Goal: Find contact information: Find contact information

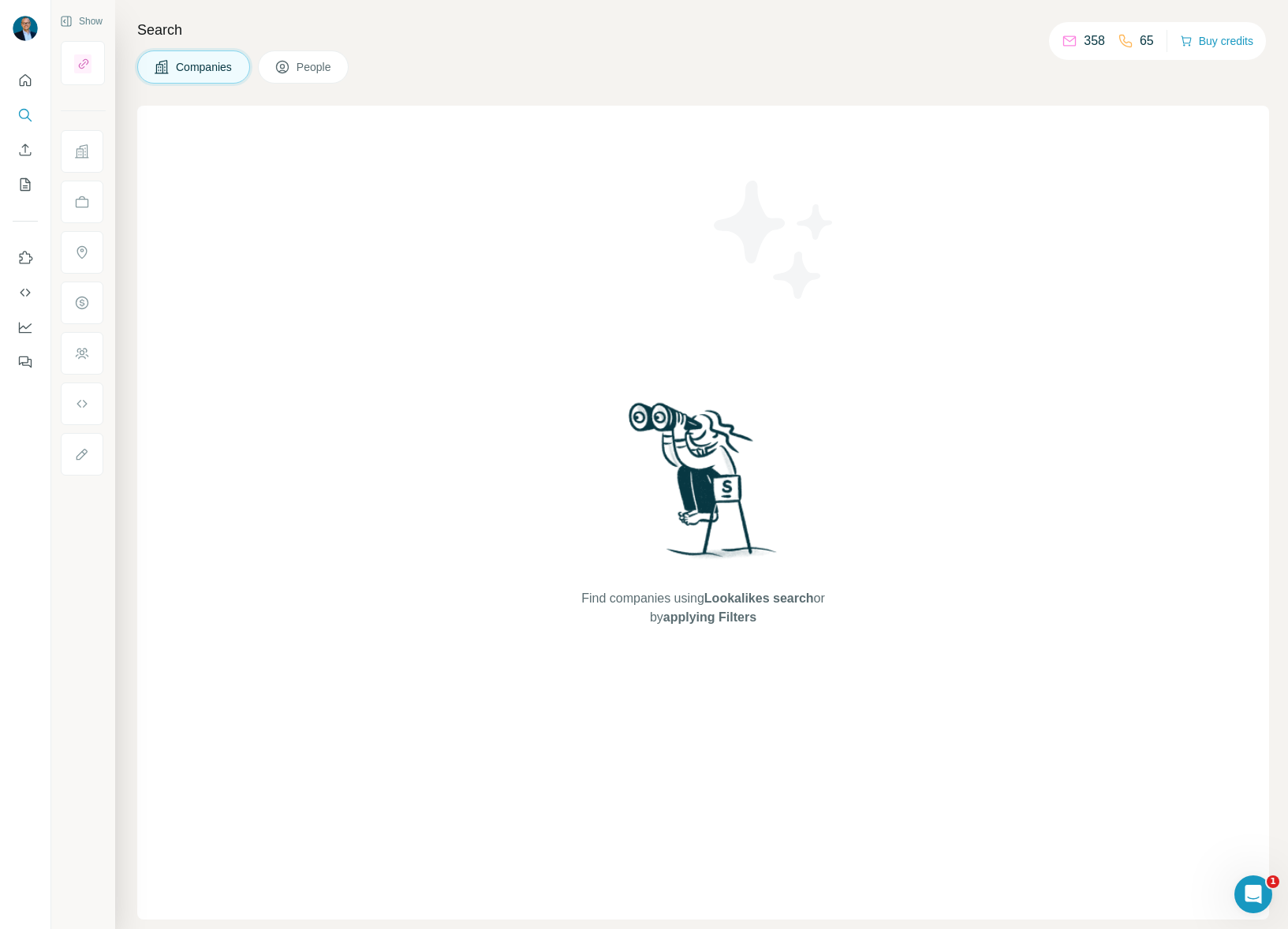
click at [303, 68] on span "People" at bounding box center [314, 67] width 36 height 16
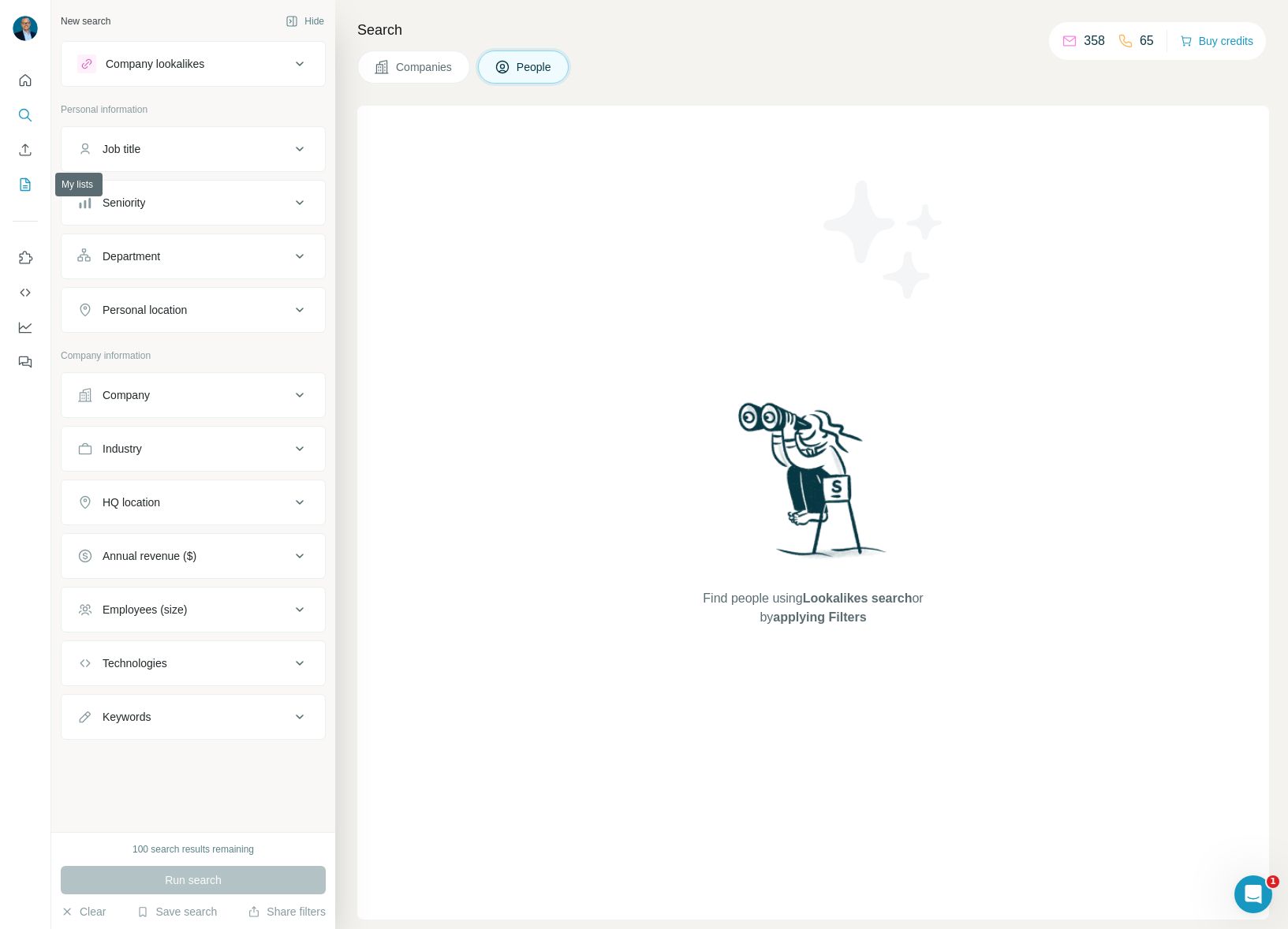
click at [23, 182] on icon "My lists" at bounding box center [25, 184] width 16 height 16
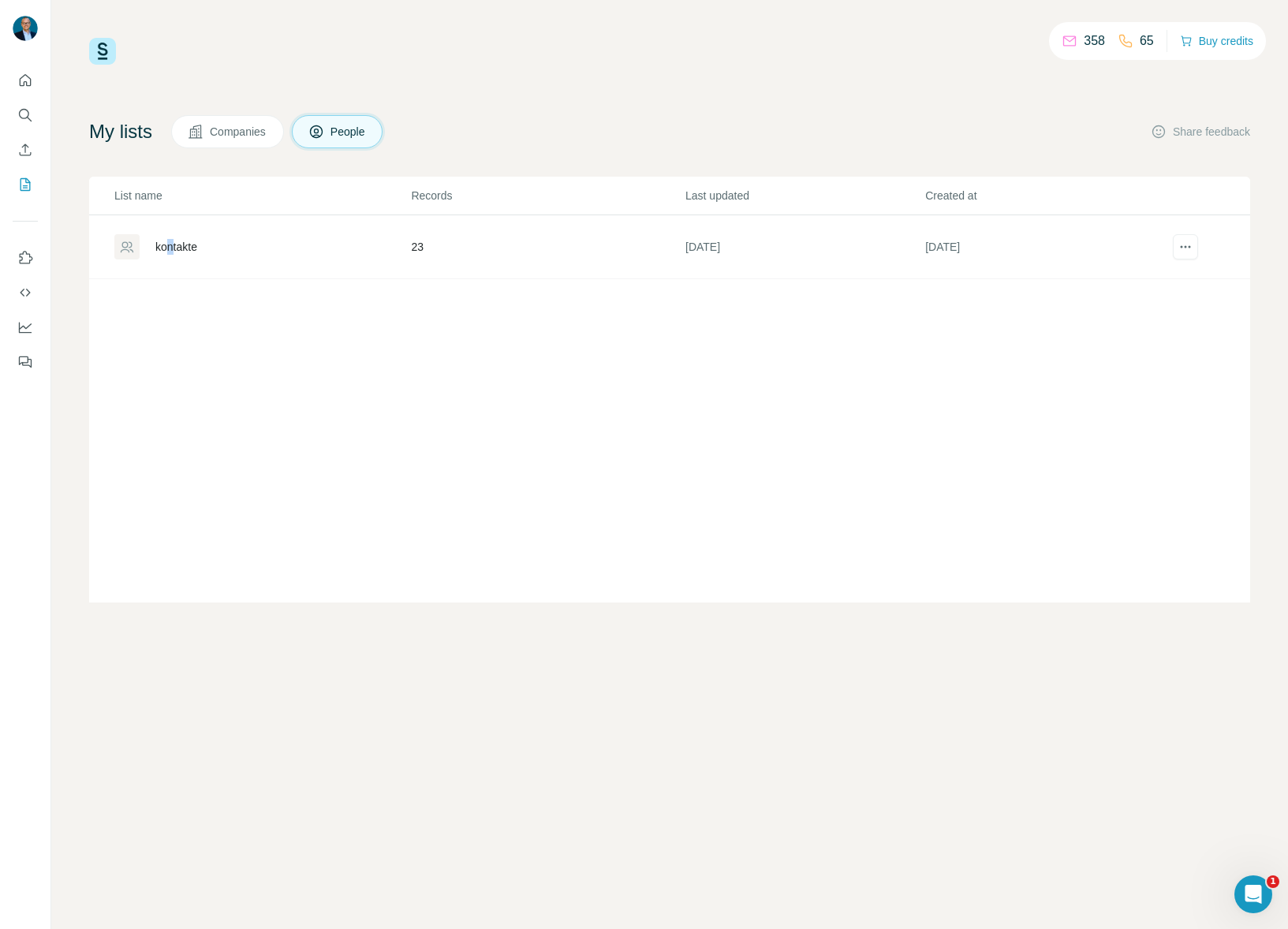
click at [171, 247] on div "kontakte" at bounding box center [176, 247] width 42 height 16
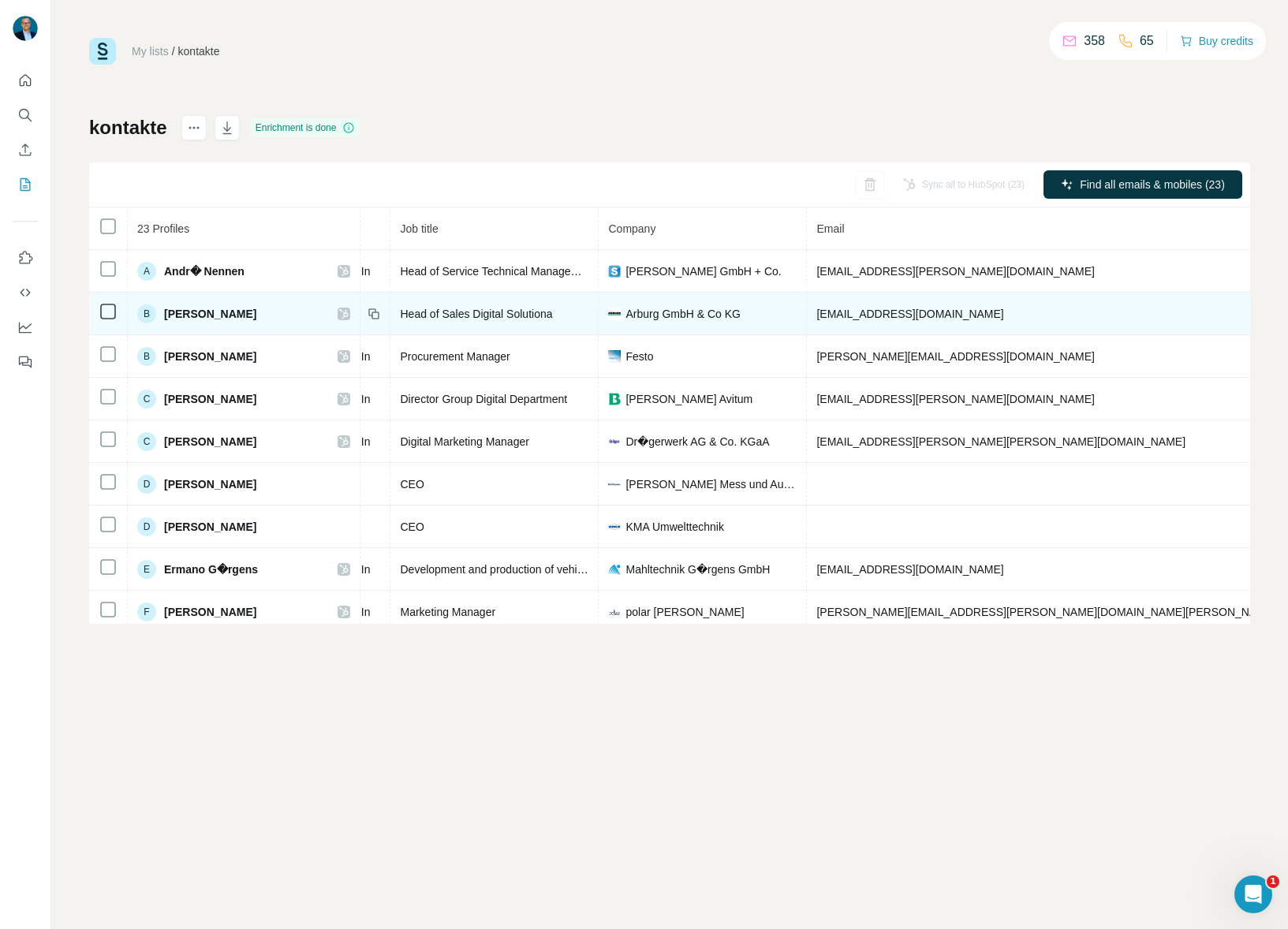
scroll to position [0, 160]
drag, startPoint x: 1008, startPoint y: 311, endPoint x: 1102, endPoint y: 318, distance: 94.3
copy span "[PHONE_NUMBER]"
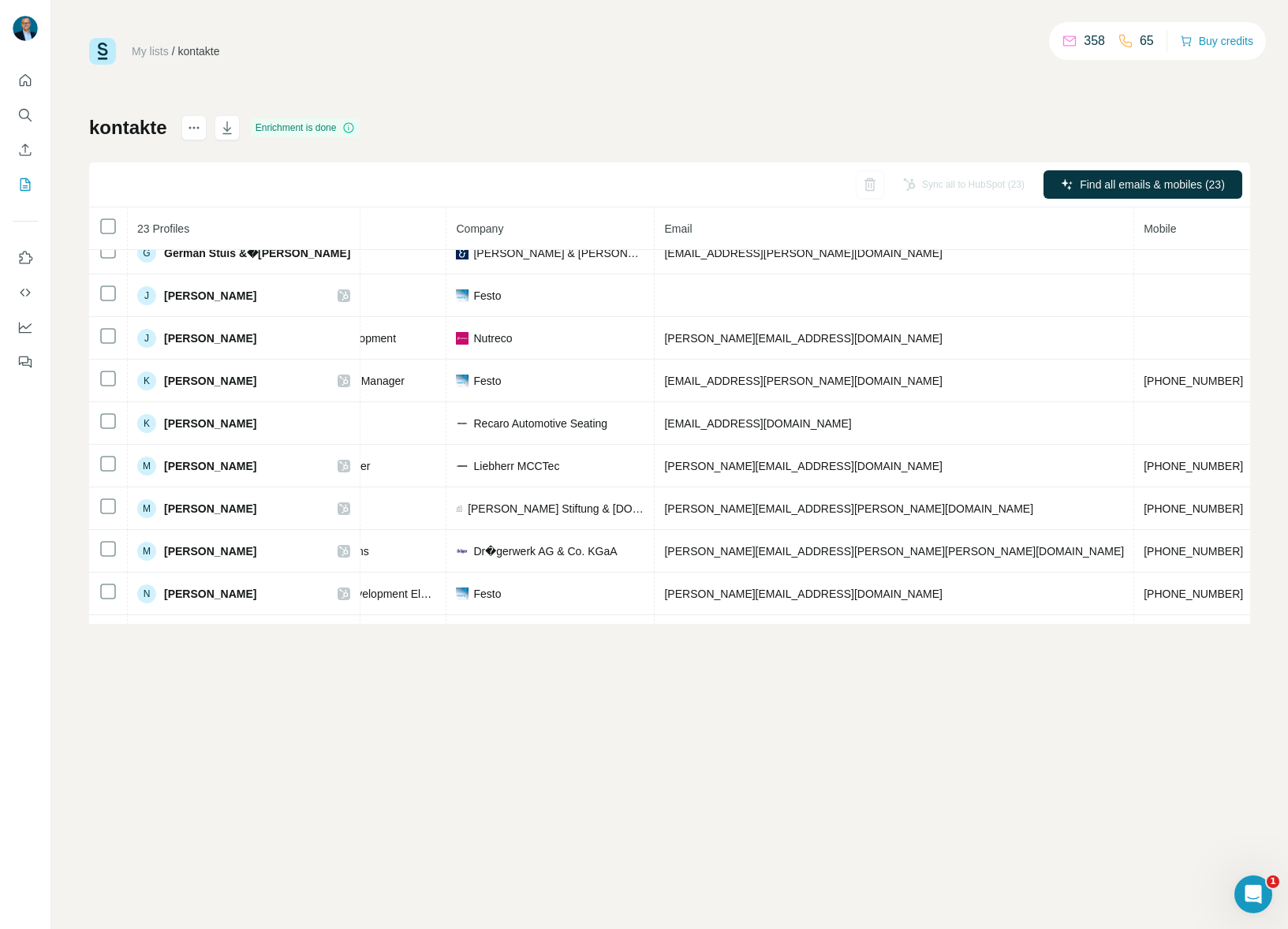
scroll to position [606, 309]
